Goal: Task Accomplishment & Management: Manage account settings

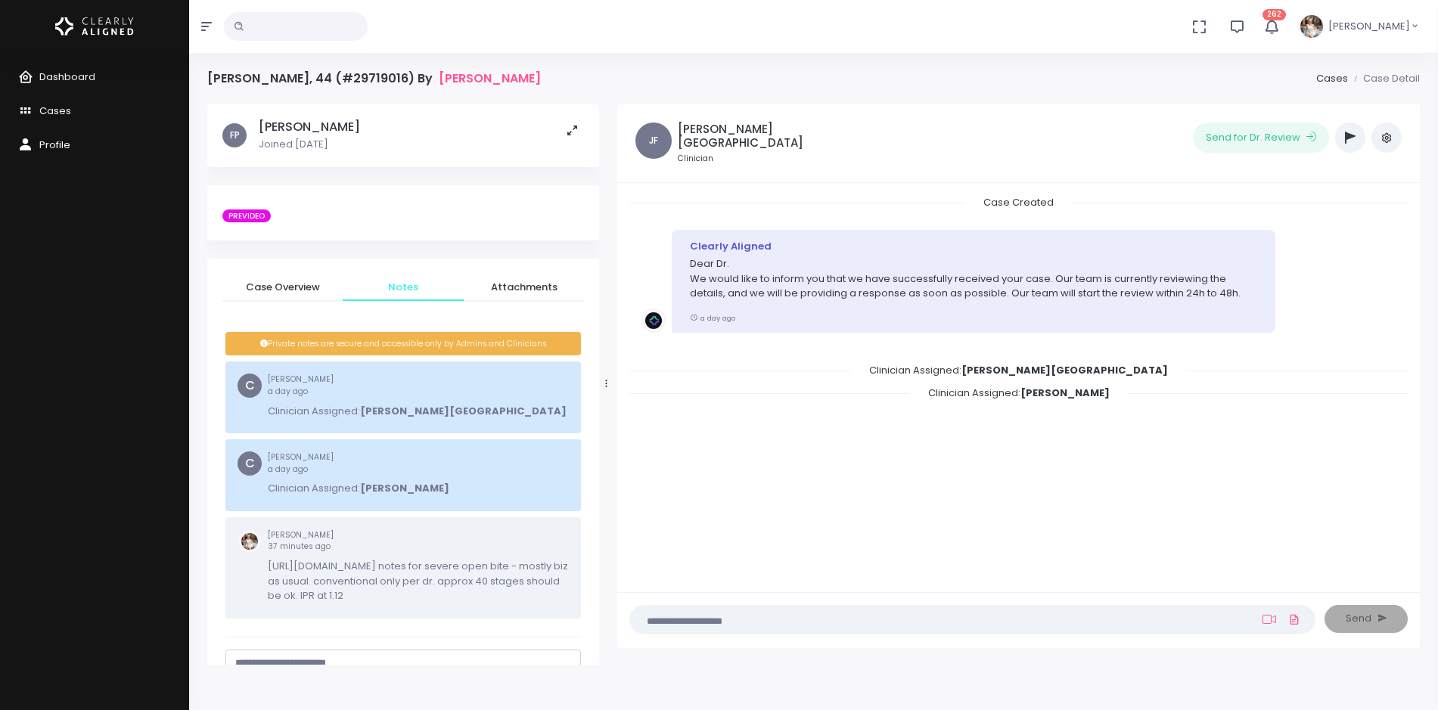
scroll to position [120, 0]
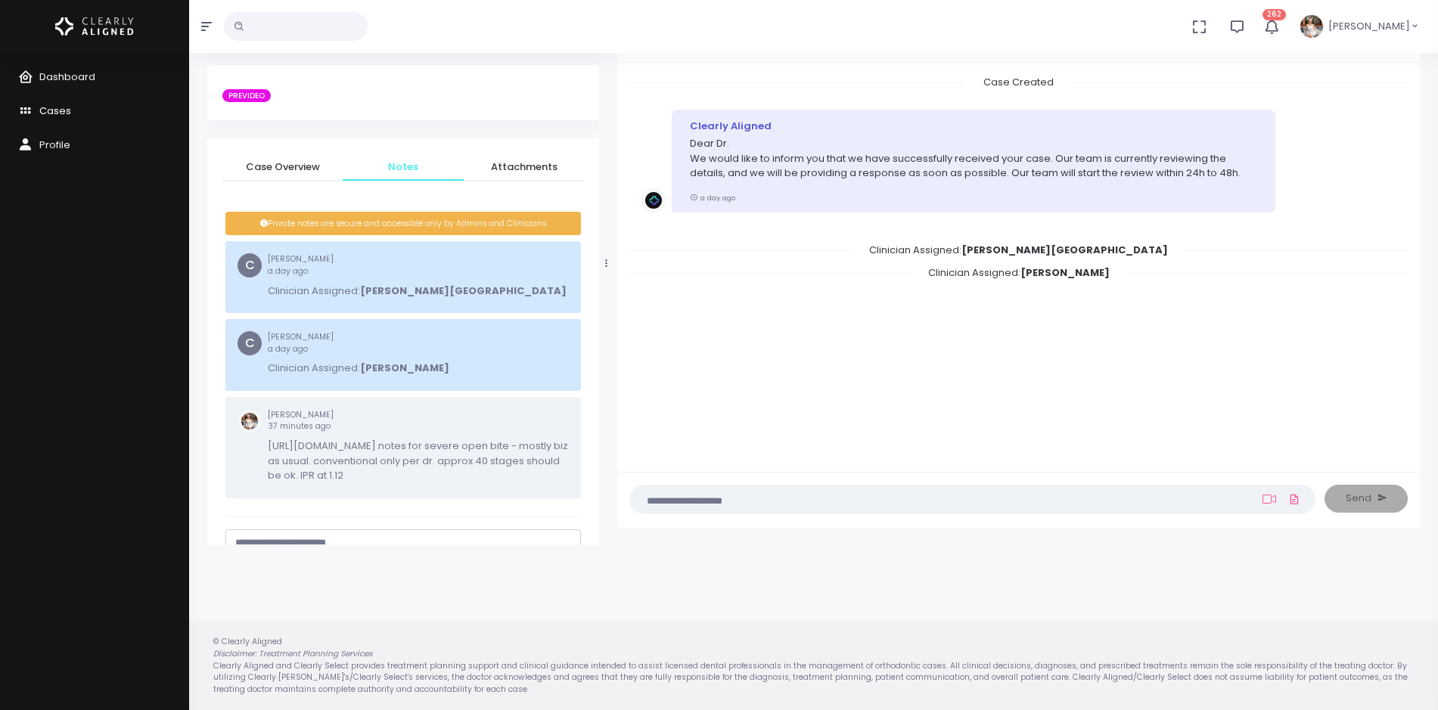
click at [53, 106] on span "Cases" at bounding box center [55, 111] width 32 height 14
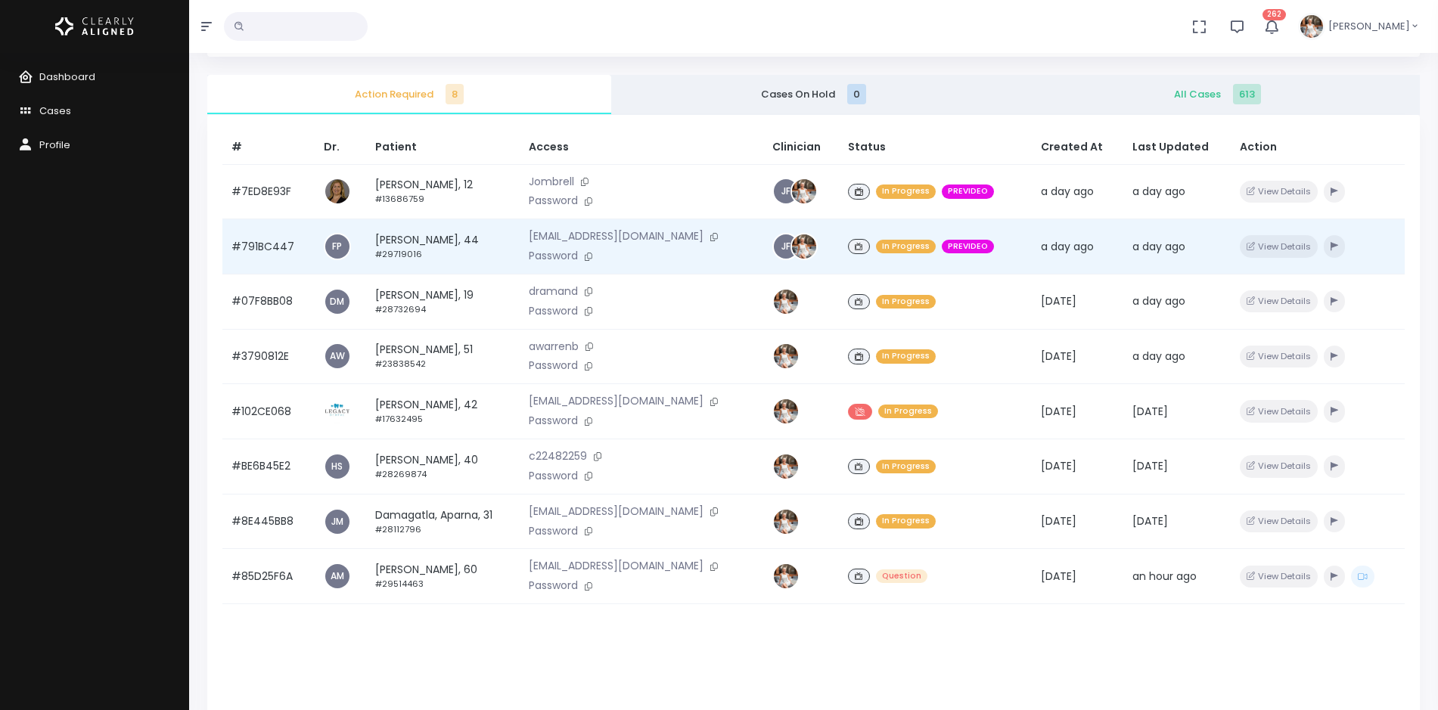
click at [271, 252] on td "#791BC447" at bounding box center [268, 246] width 92 height 55
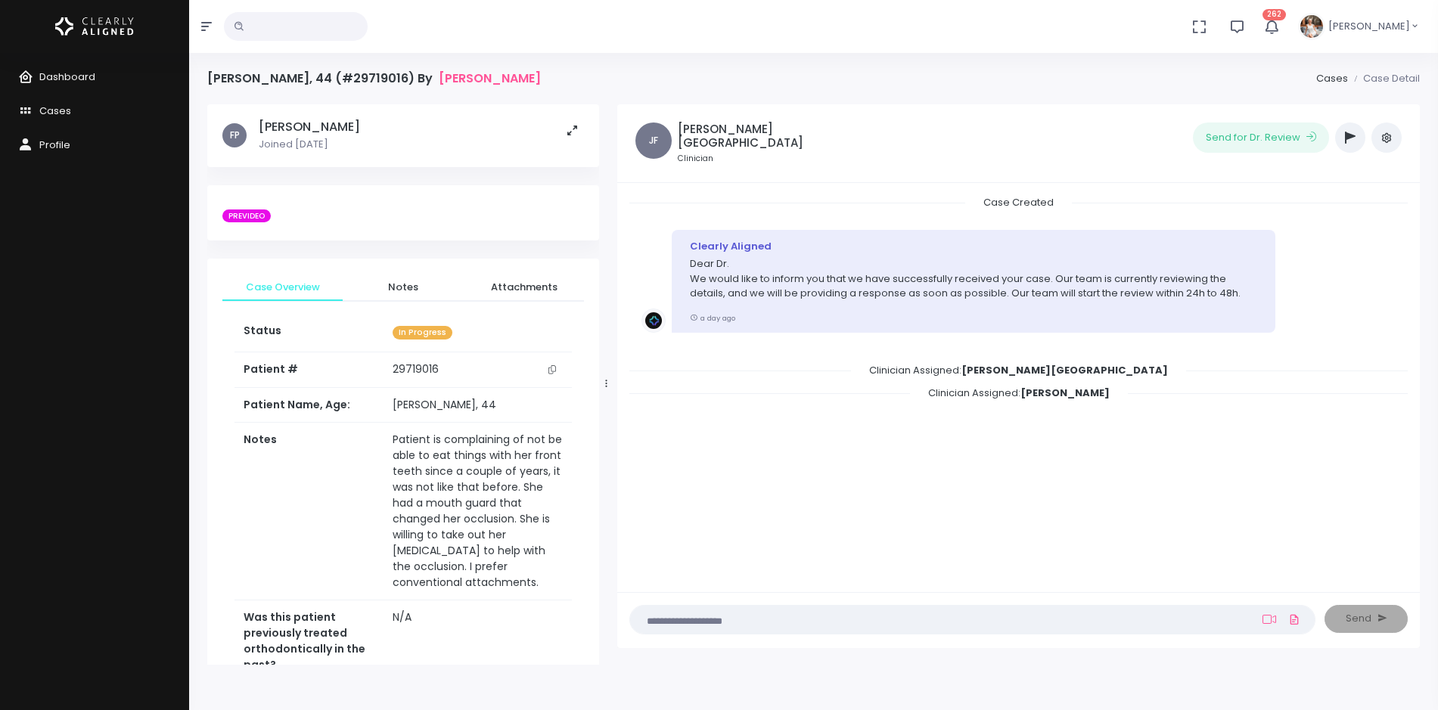
click at [1344, 135] on button "button" at bounding box center [1350, 138] width 30 height 30
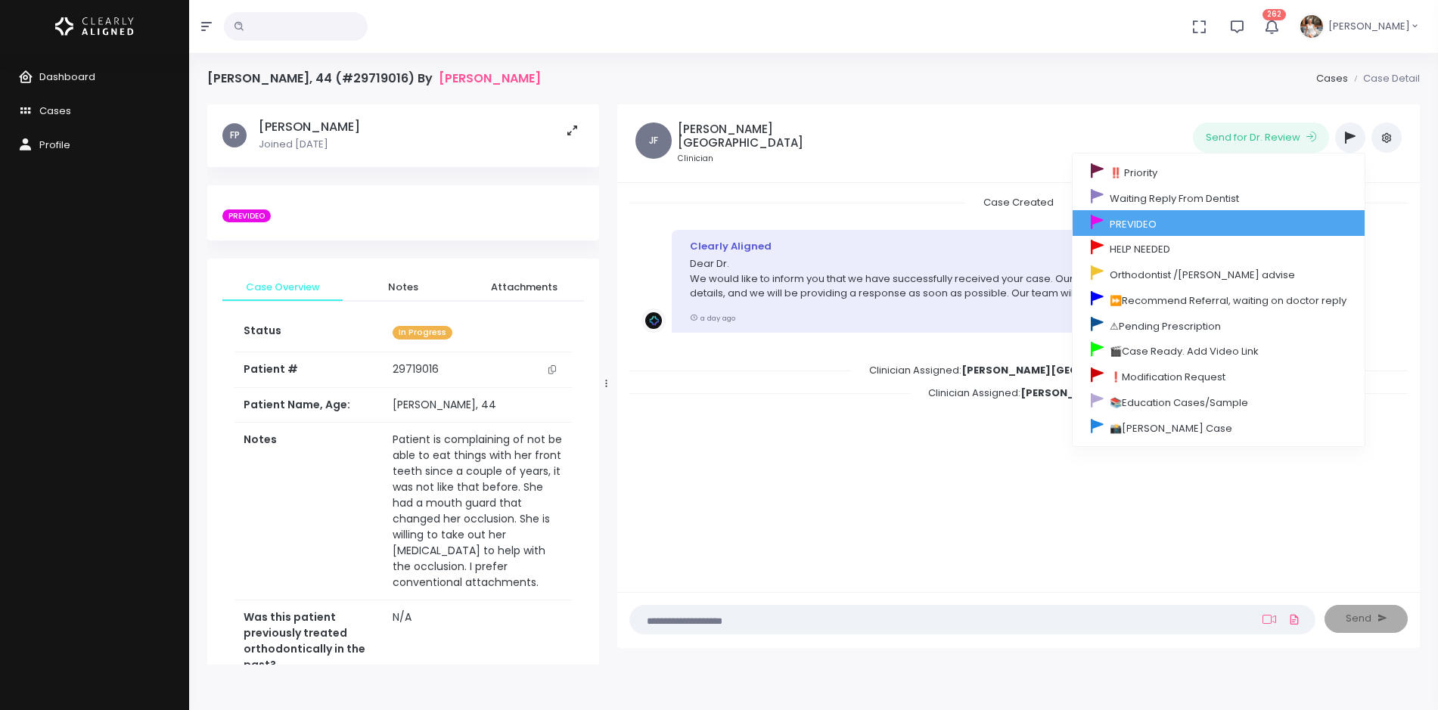
click at [1235, 228] on link "PREVIDEO" at bounding box center [1219, 223] width 292 height 26
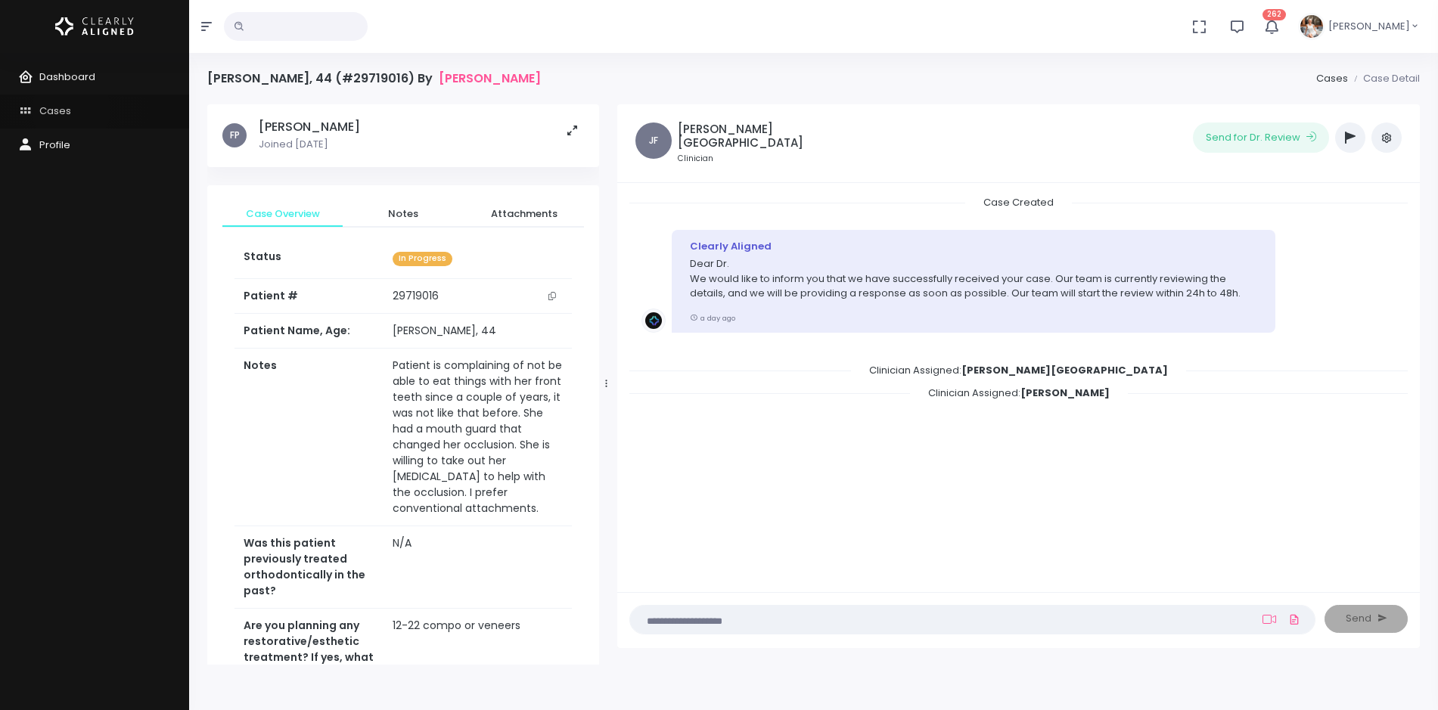
click at [71, 110] on link "Cases" at bounding box center [94, 112] width 189 height 34
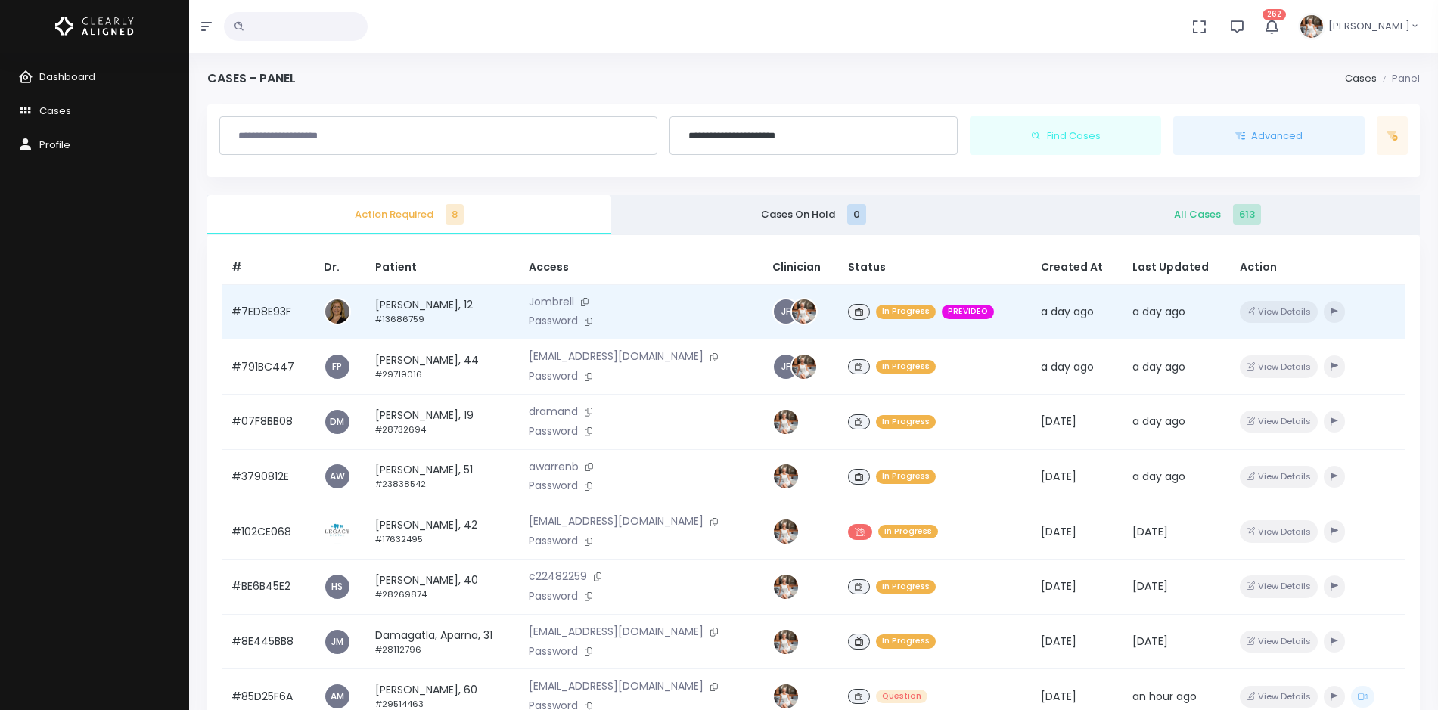
click at [241, 306] on td "#7ED8E93F" at bounding box center [268, 312] width 92 height 55
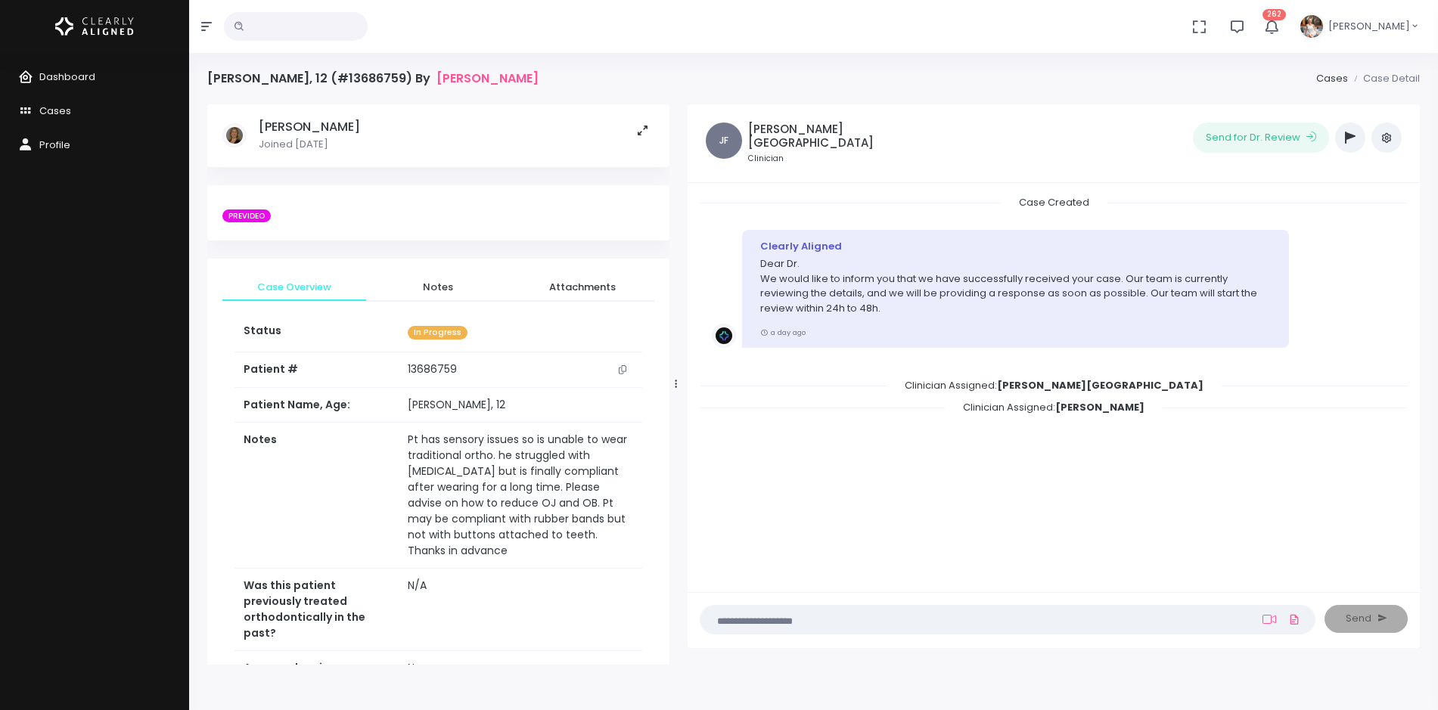
drag, startPoint x: 605, startPoint y: 382, endPoint x: 675, endPoint y: 378, distance: 70.5
click at [675, 378] on div at bounding box center [677, 384] width 8 height 549
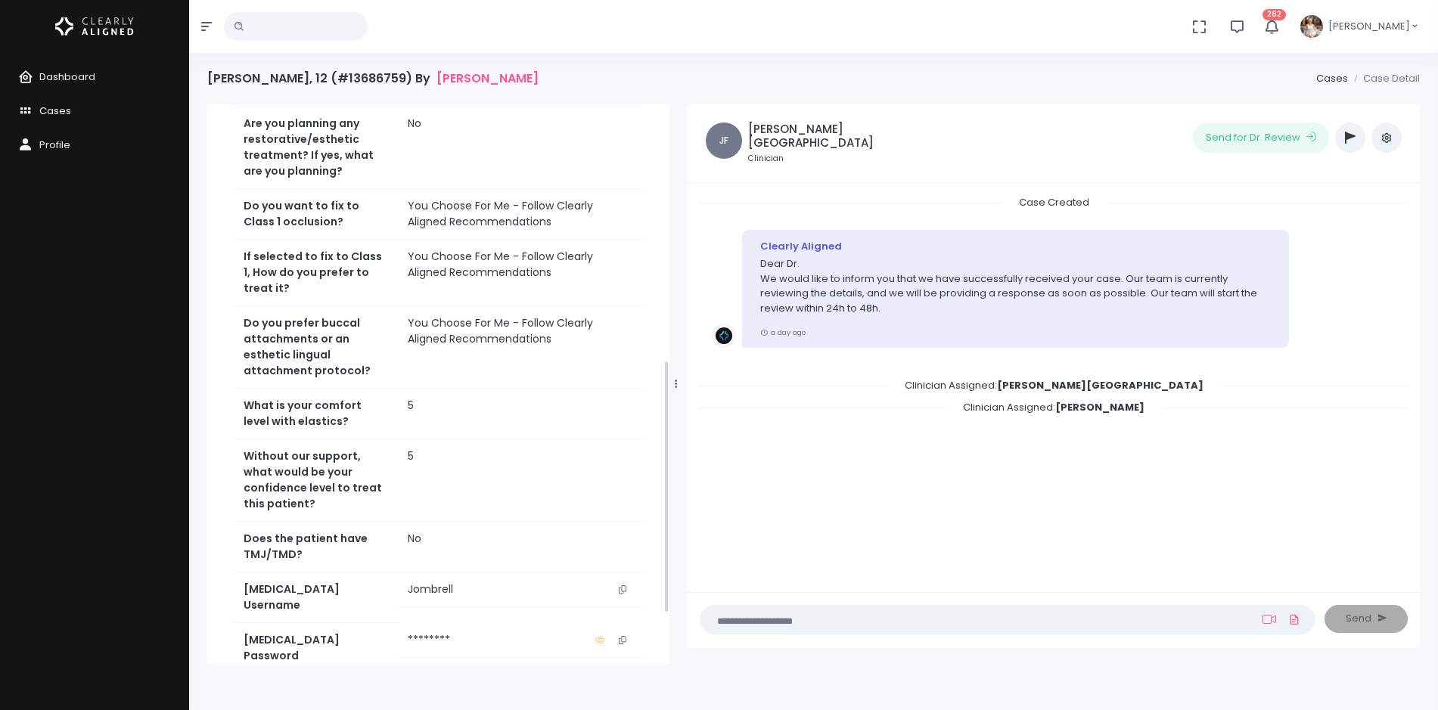
scroll to position [567, 0]
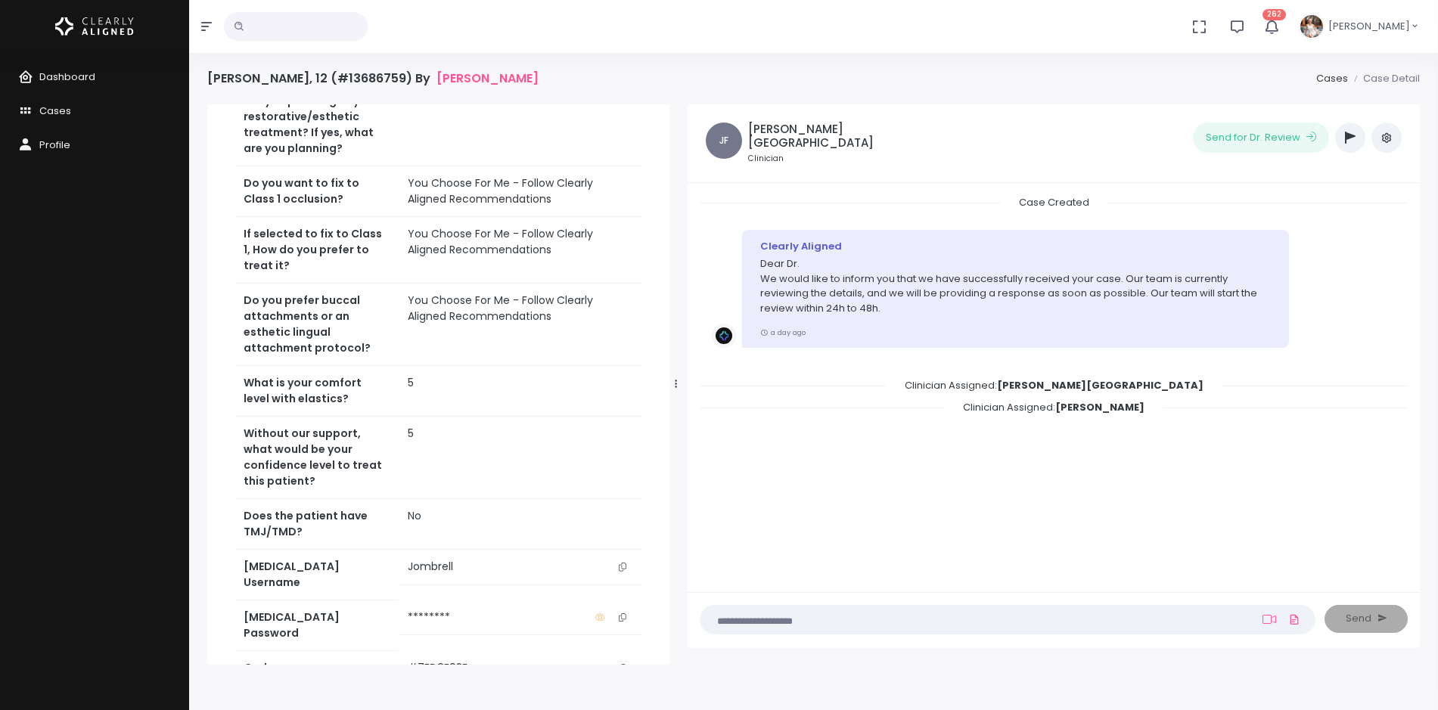
click at [623, 570] on icon "scrollable content" at bounding box center [623, 567] width 8 height 8
click at [625, 566] on icon "scrollable content" at bounding box center [623, 567] width 8 height 8
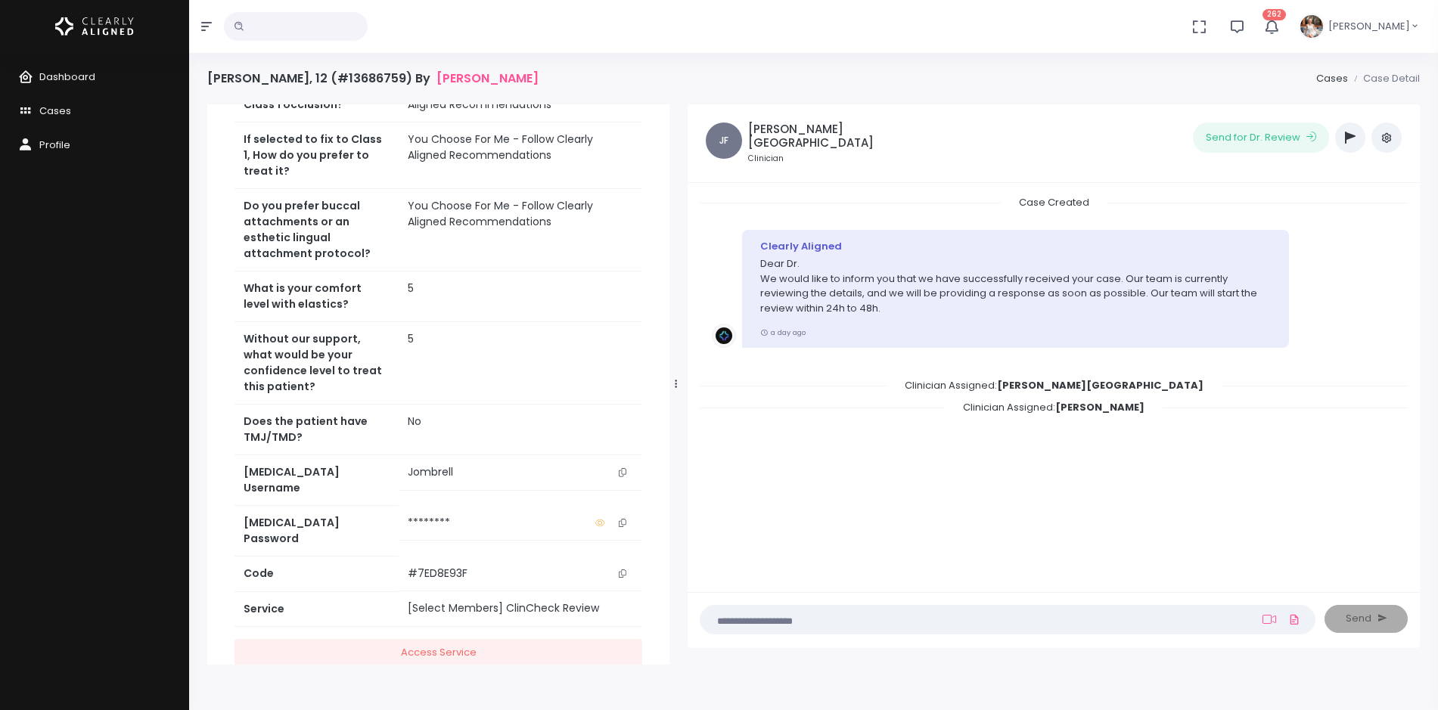
click at [620, 519] on icon "scrollable content" at bounding box center [623, 523] width 8 height 8
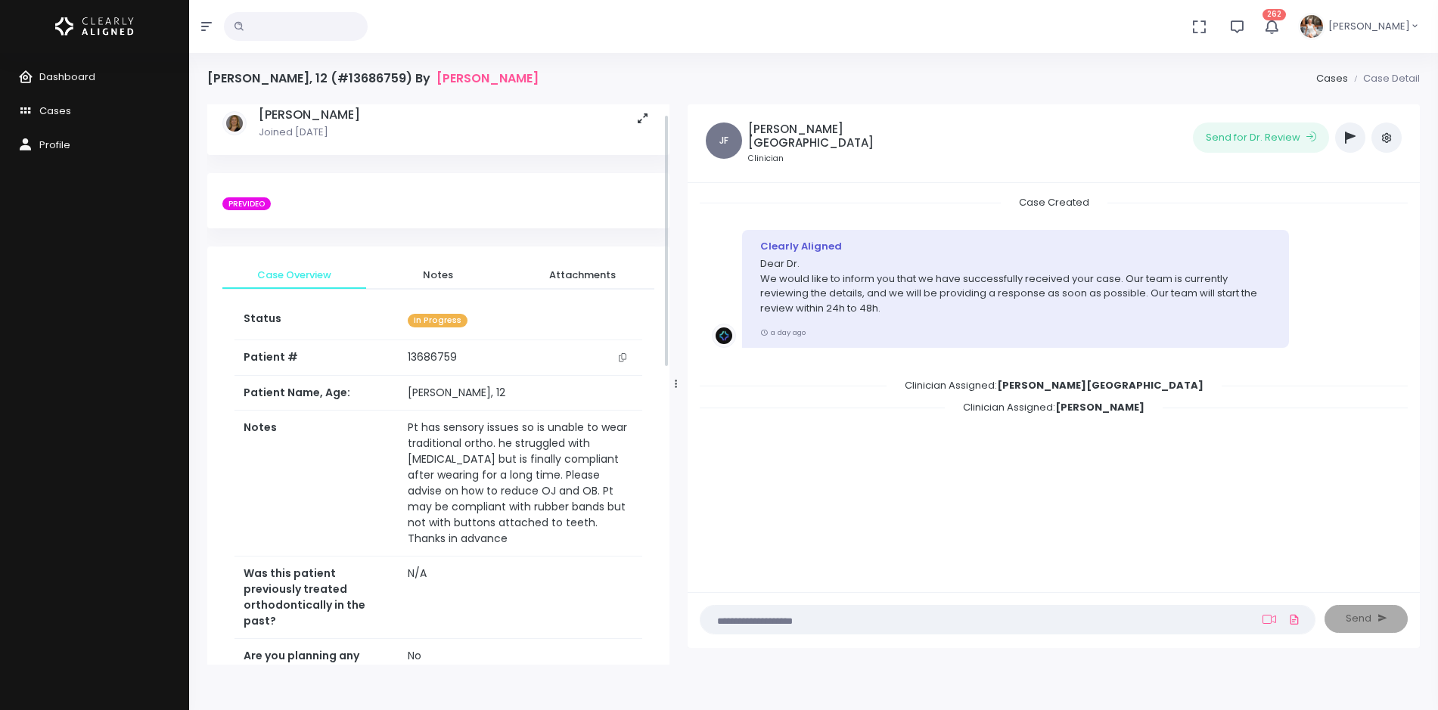
scroll to position [0, 0]
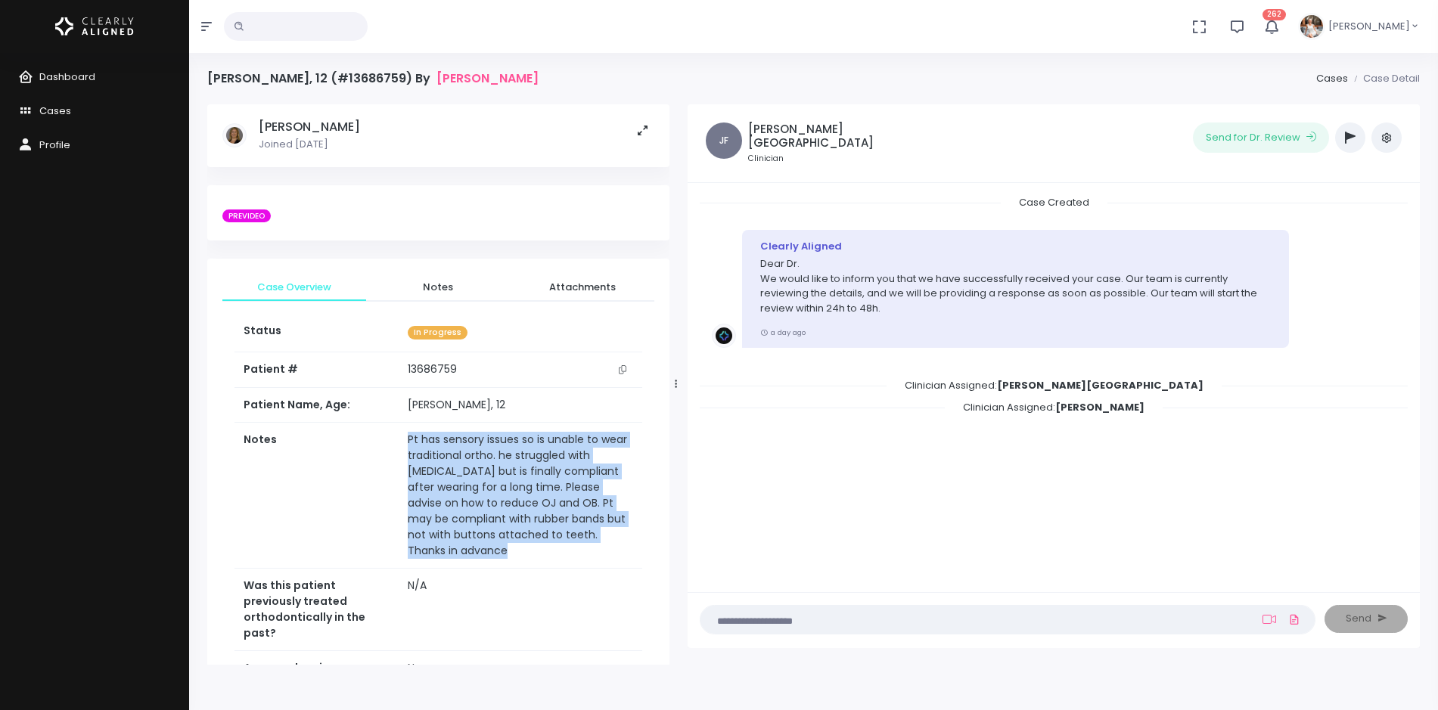
drag, startPoint x: 480, startPoint y: 560, endPoint x: 371, endPoint y: 449, distance: 155.2
click at [371, 449] on tr "Notes Pt has sensory issues so is unable to wear traditional ortho. he struggle…" at bounding box center [439, 496] width 408 height 146
copy tr "Pt has sensory issues so is unable to wear traditional ortho. he struggled with…"
click at [445, 292] on span "Notes" at bounding box center [438, 287] width 120 height 15
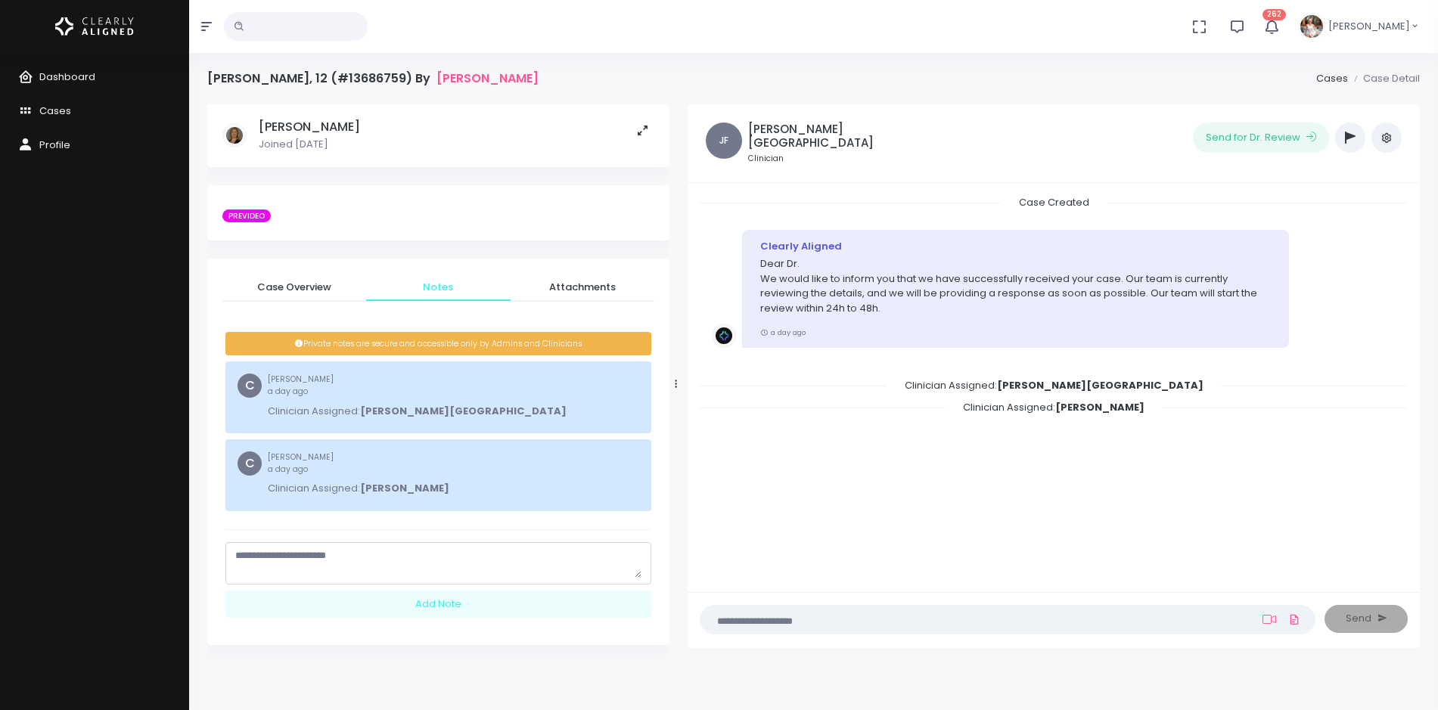
click at [429, 568] on textarea "scrollable content" at bounding box center [438, 564] width 406 height 30
paste textarea "**********"
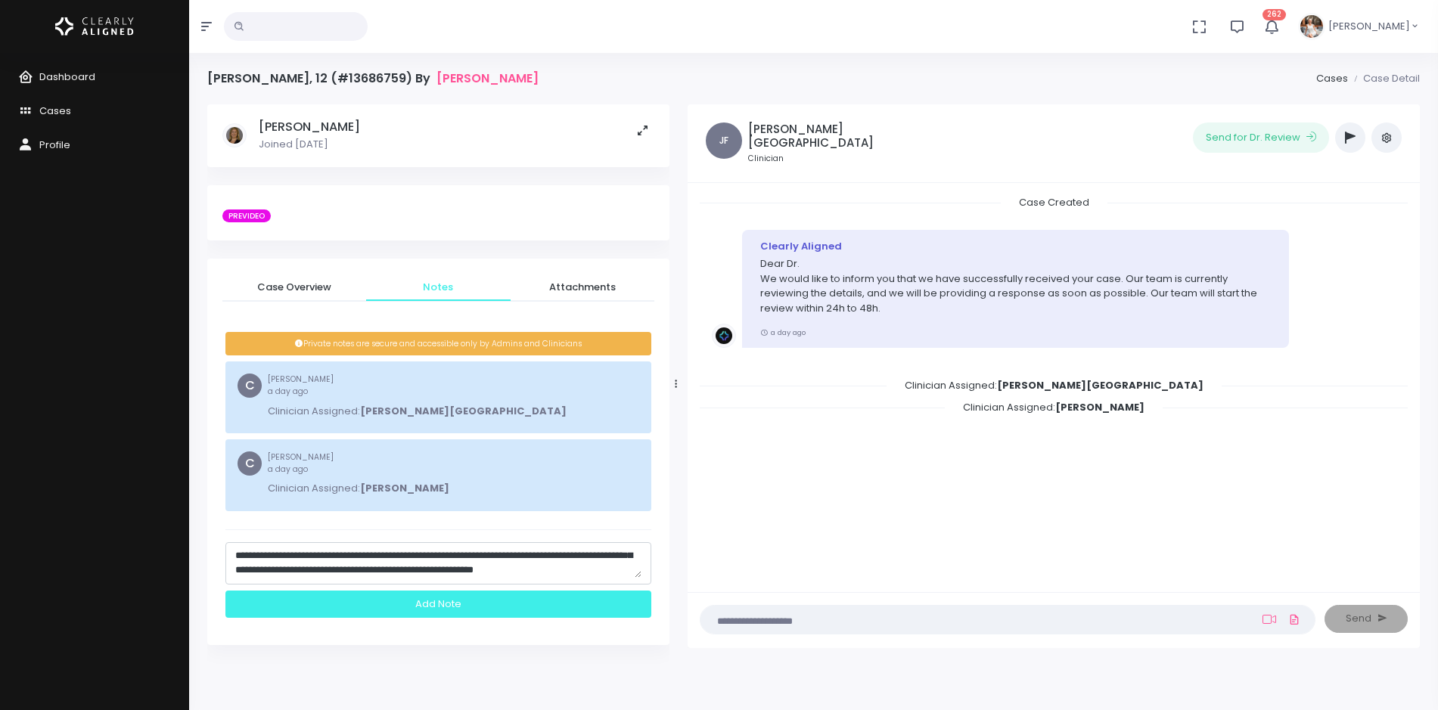
type textarea "**********"
click at [423, 607] on div "Add Note" at bounding box center [438, 605] width 426 height 28
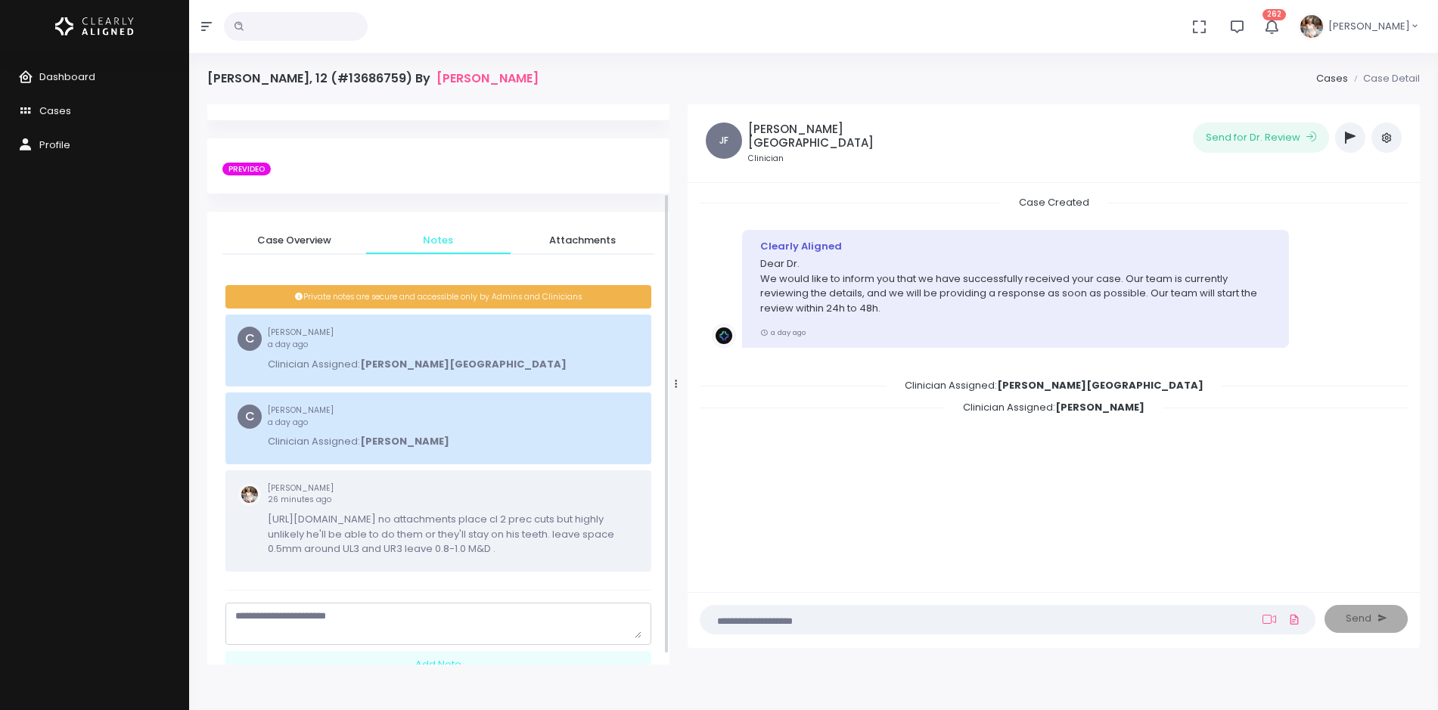
scroll to position [121, 0]
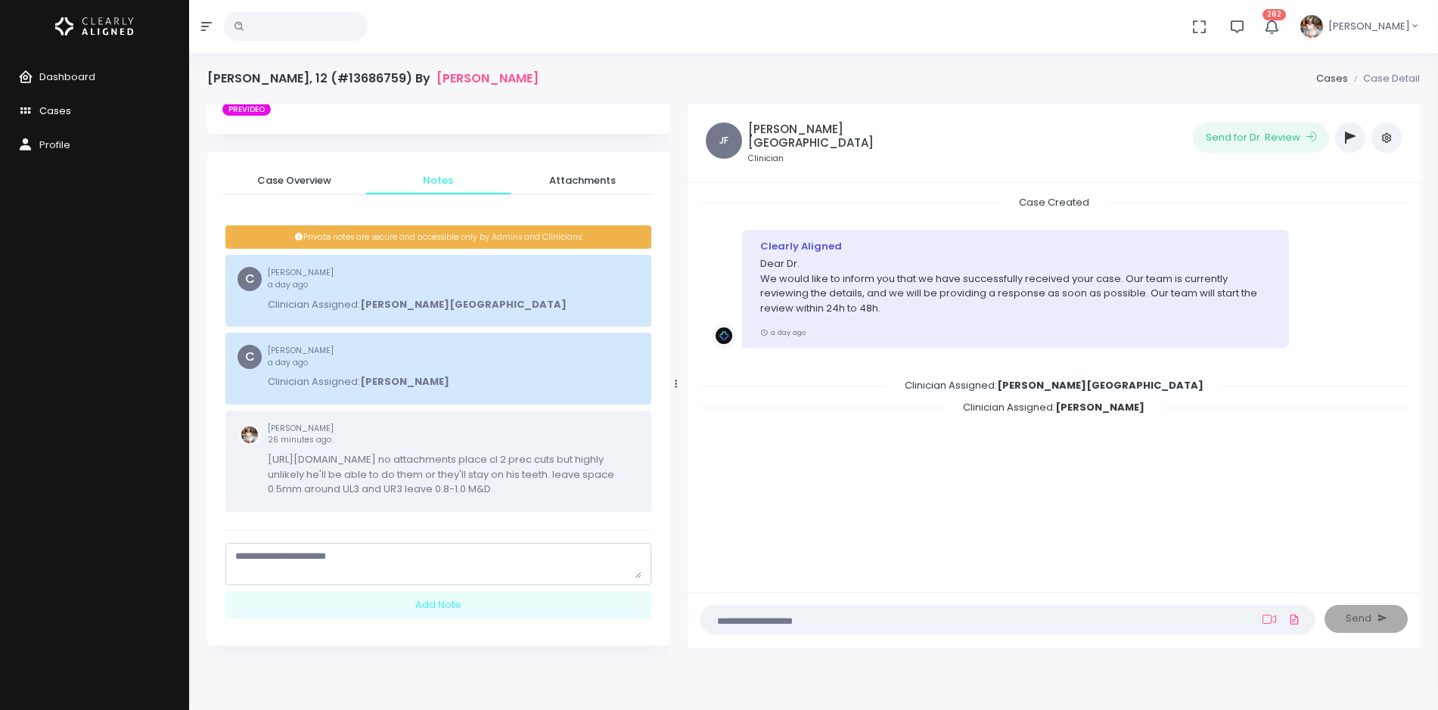
click at [63, 110] on span "Cases" at bounding box center [55, 111] width 32 height 14
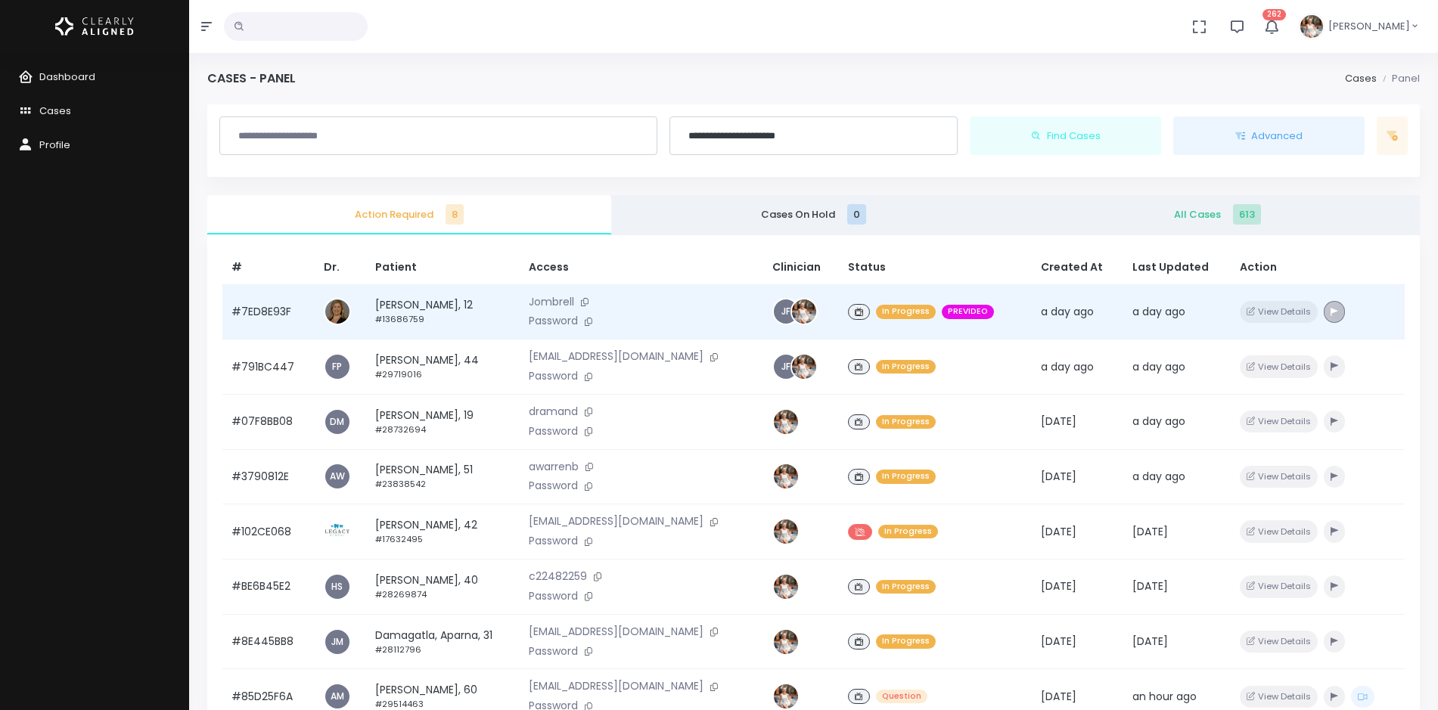
click at [1337, 313] on icon "button" at bounding box center [1335, 312] width 8 height 8
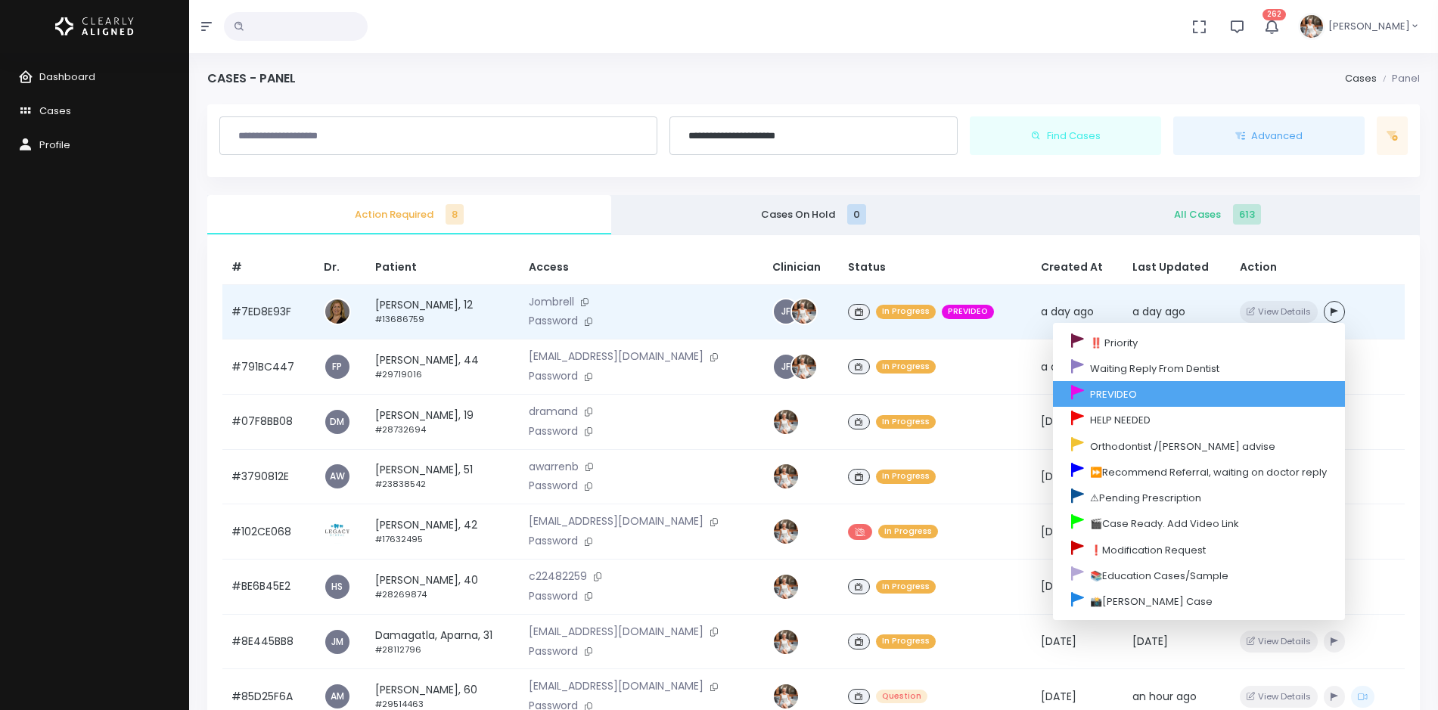
click at [1150, 393] on link "PREVIDEO" at bounding box center [1199, 394] width 292 height 26
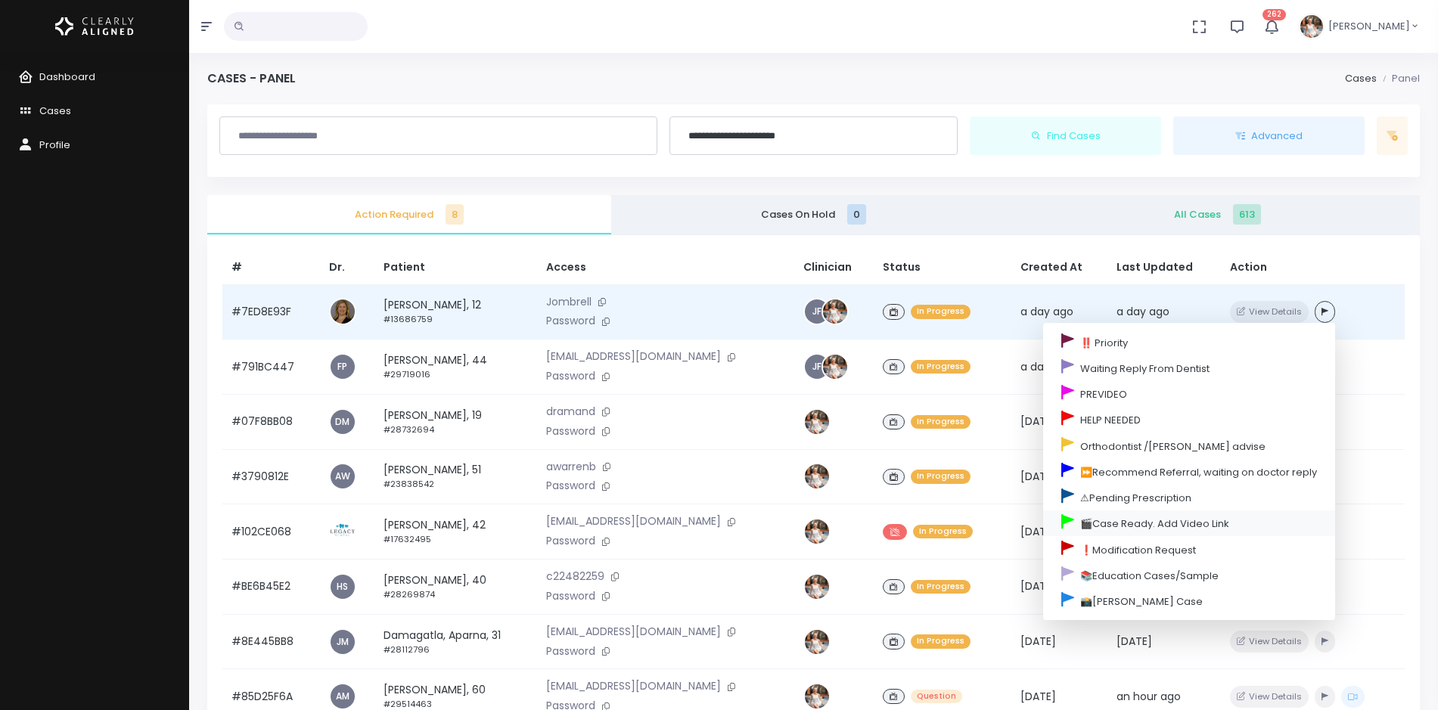
click at [1114, 520] on link "🎬Case Ready. Add Video Link" at bounding box center [1189, 524] width 292 height 26
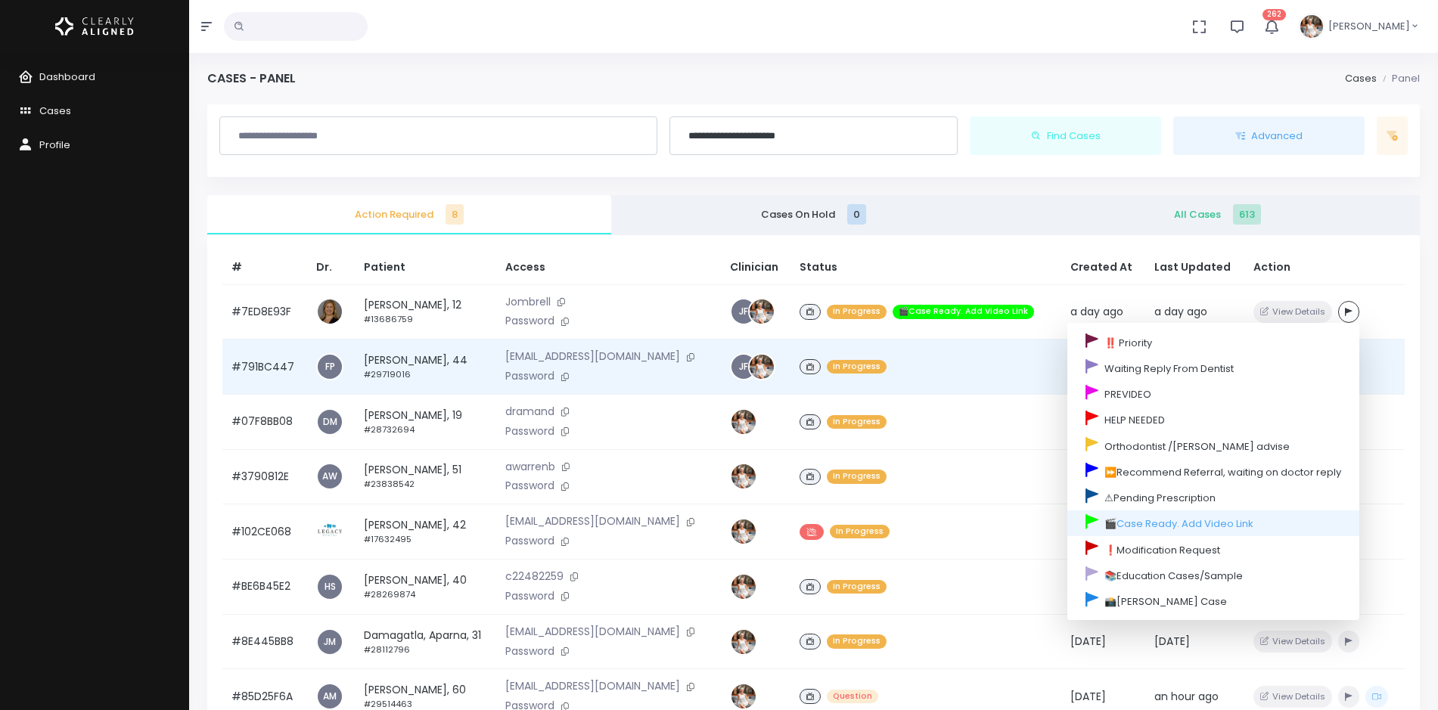
click at [1403, 367] on td "View Details" at bounding box center [1325, 367] width 160 height 55
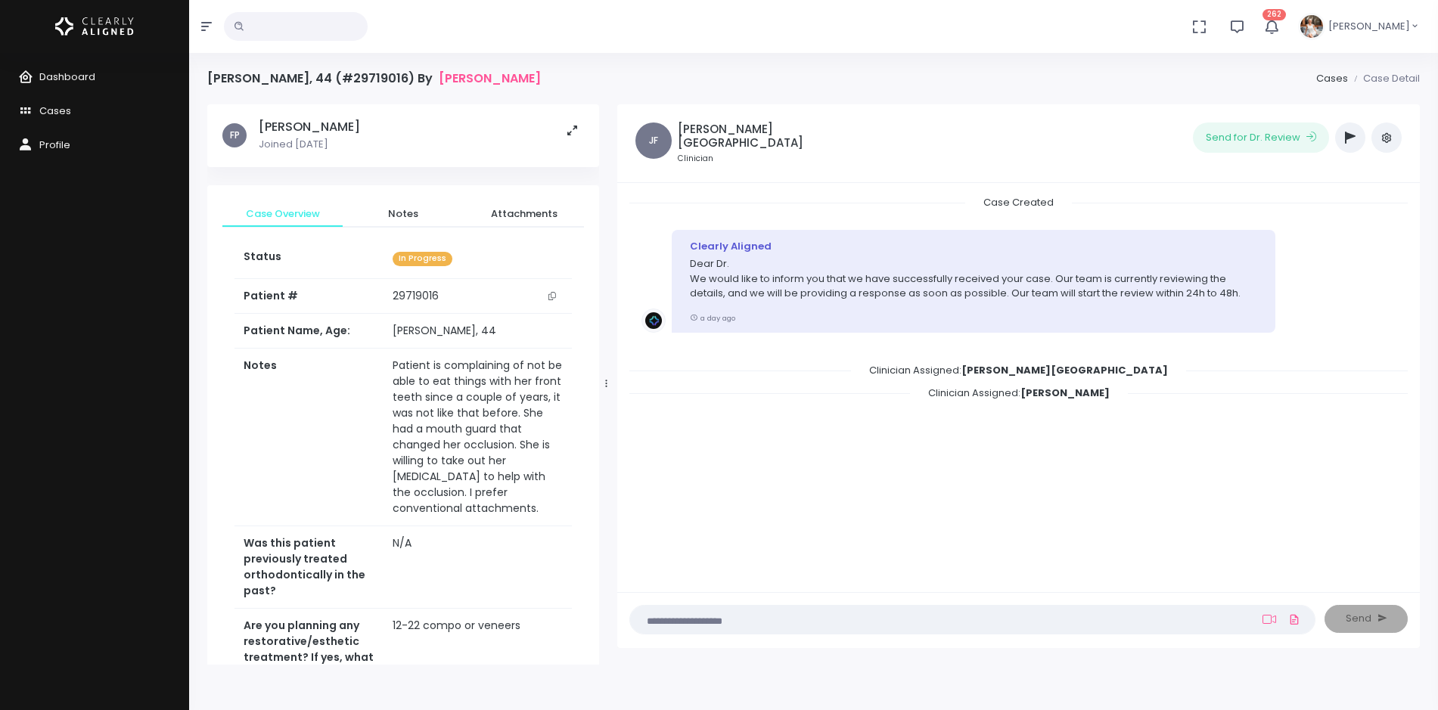
click at [1343, 140] on button "button" at bounding box center [1350, 138] width 30 height 30
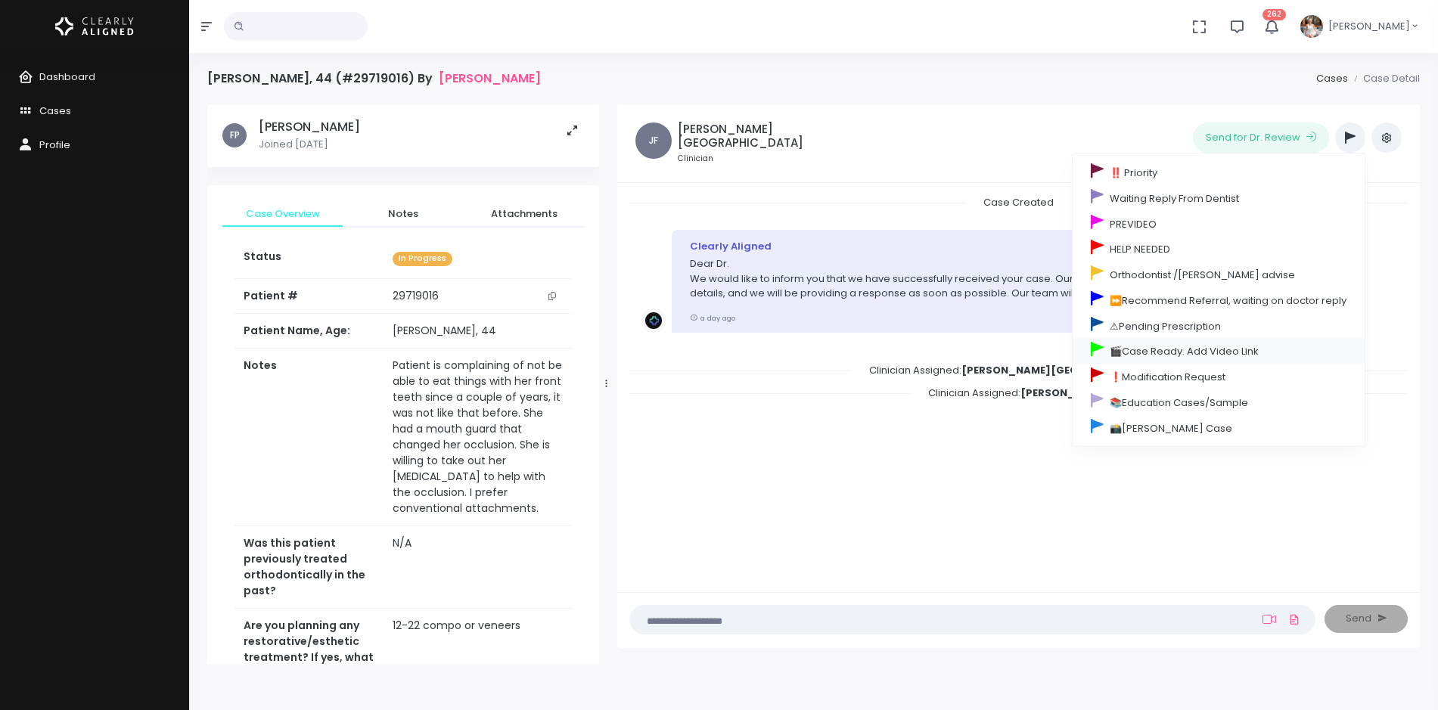
click at [1164, 350] on link "🎬Case Ready. Add Video Link" at bounding box center [1219, 351] width 292 height 26
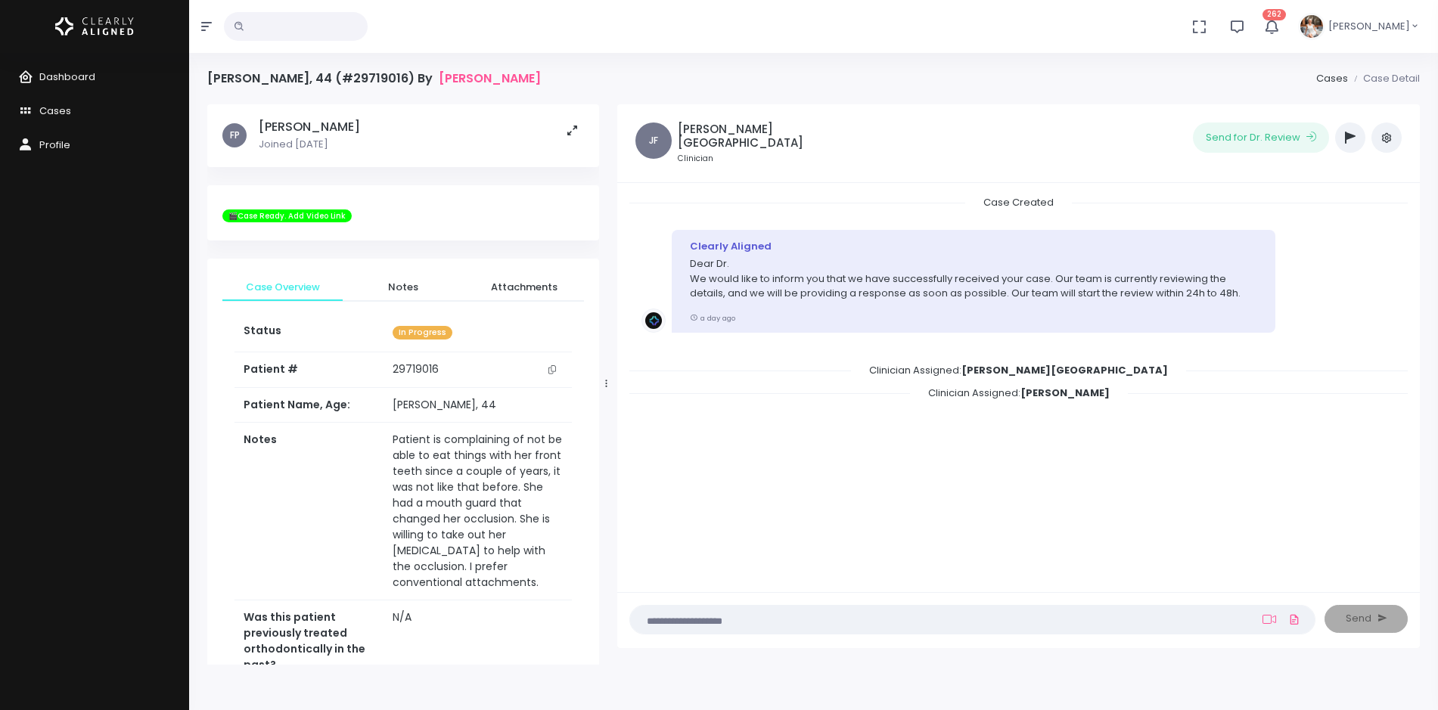
click at [1354, 135] on icon "button" at bounding box center [1350, 138] width 11 height 12
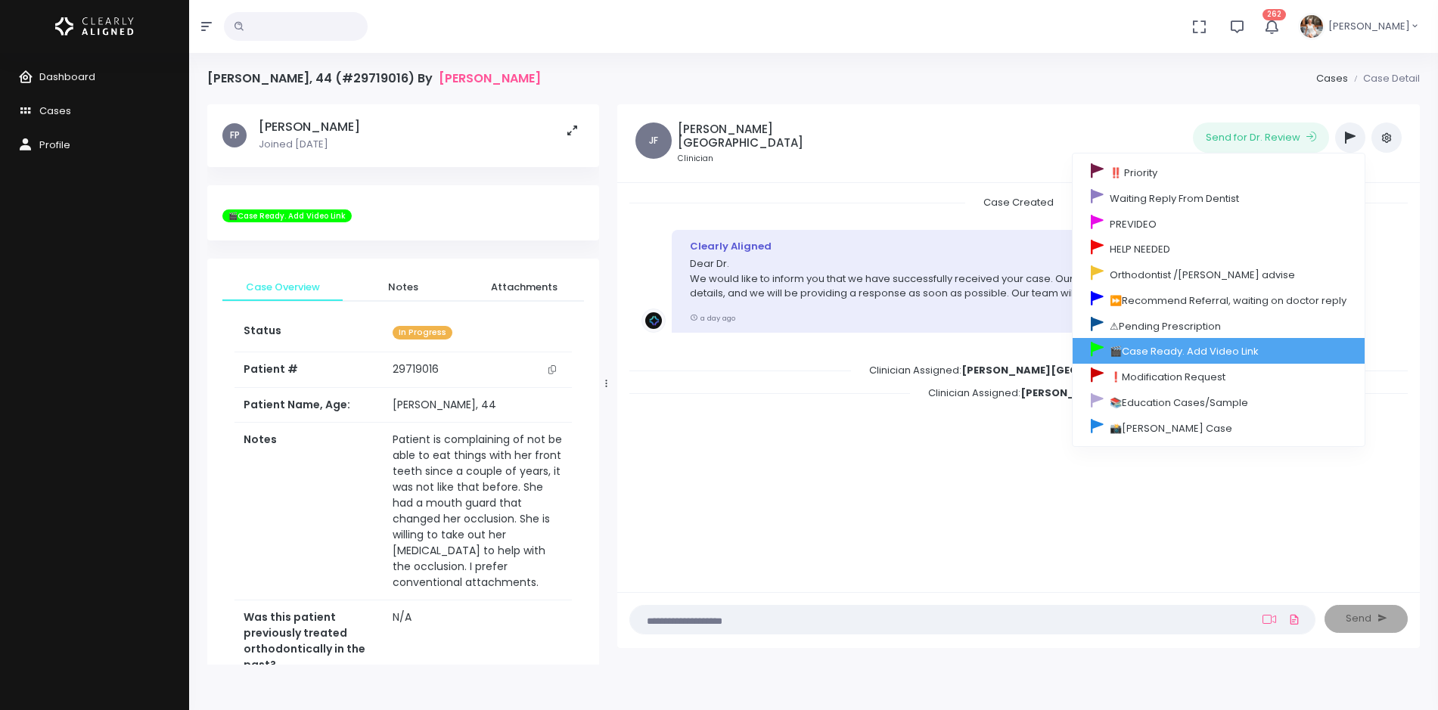
click at [1149, 350] on link "🎬Case Ready. Add Video Link" at bounding box center [1219, 351] width 292 height 26
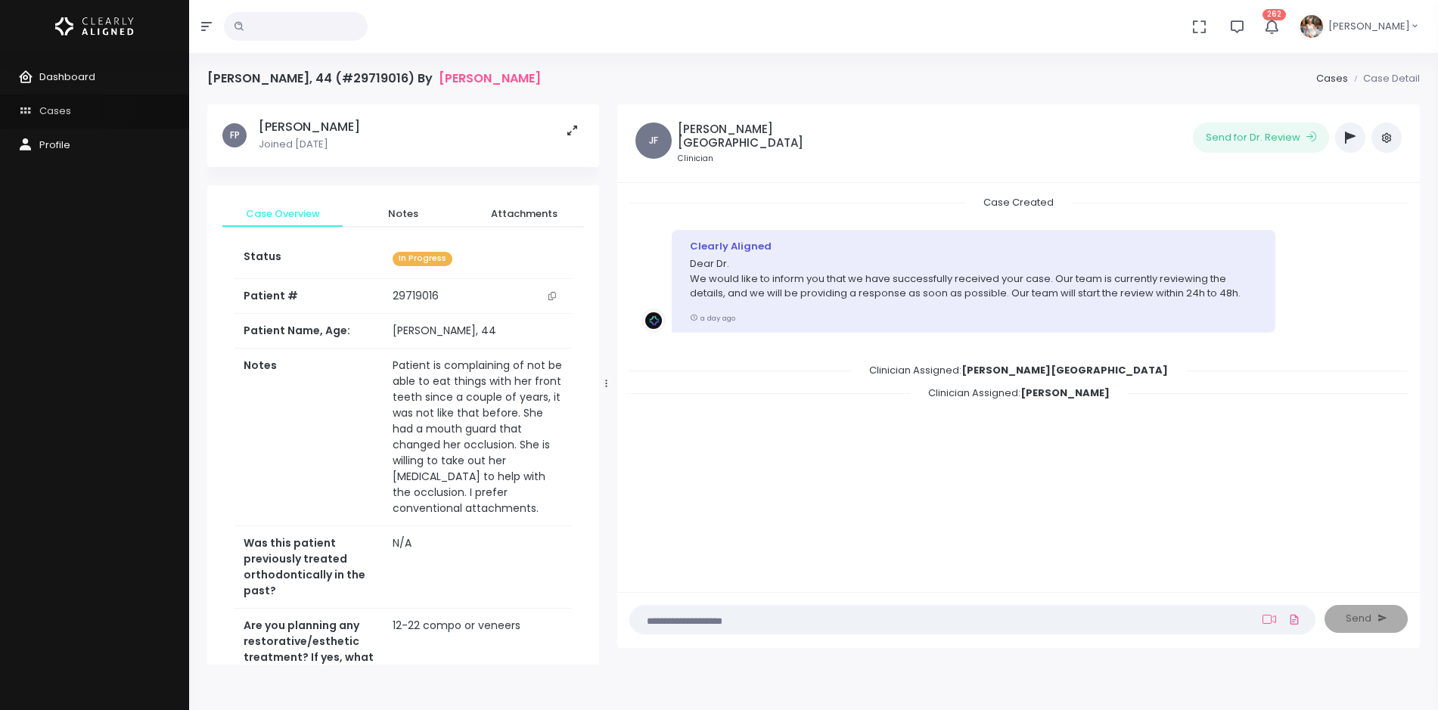
click at [62, 111] on span "Cases" at bounding box center [55, 111] width 32 height 14
